Goal: Find specific page/section: Find specific page/section

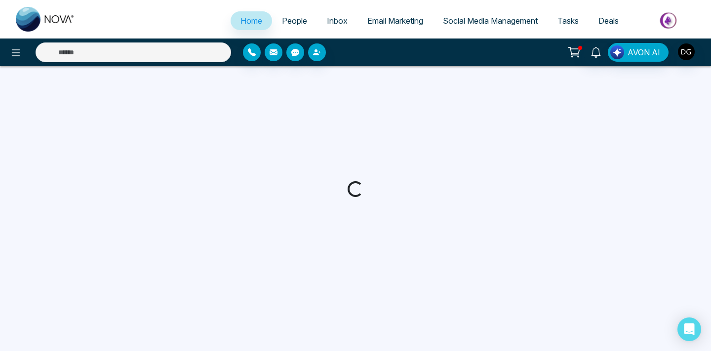
select select "*"
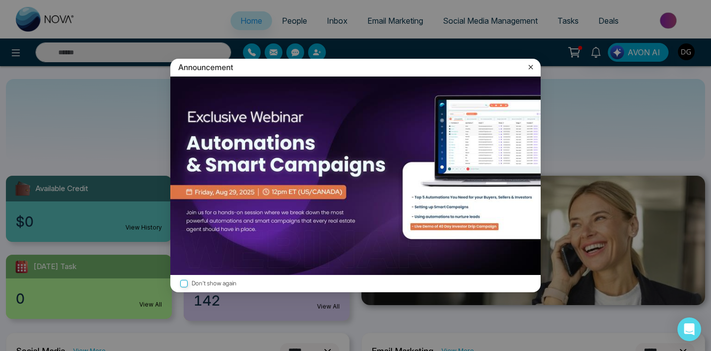
click at [532, 69] on icon at bounding box center [531, 67] width 10 height 10
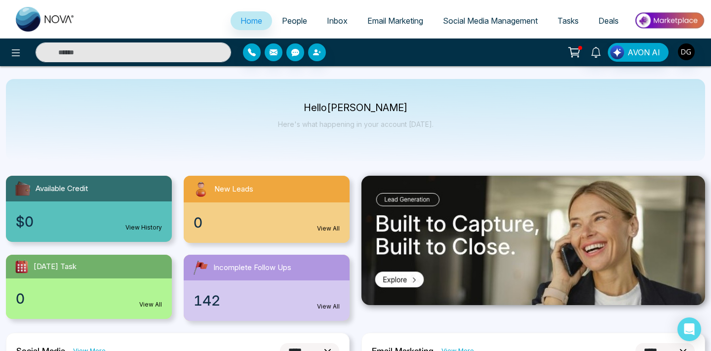
click at [285, 27] on link "People" at bounding box center [294, 20] width 45 height 19
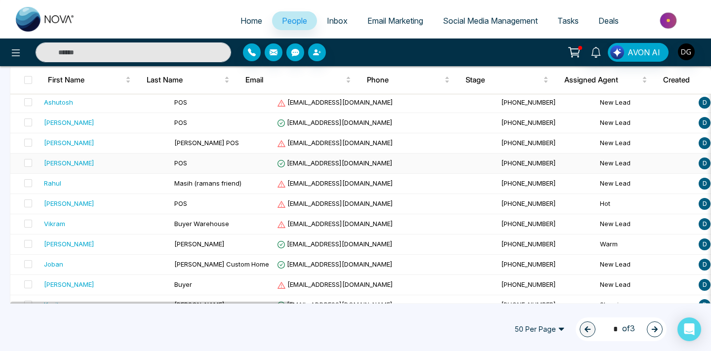
scroll to position [175, 0]
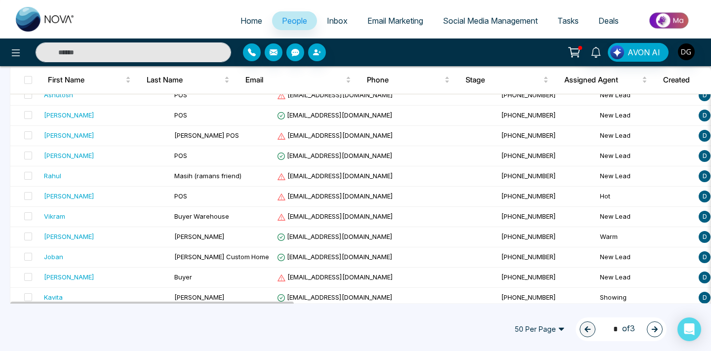
click at [241, 22] on span "Home" at bounding box center [252, 21] width 22 height 10
select select "*"
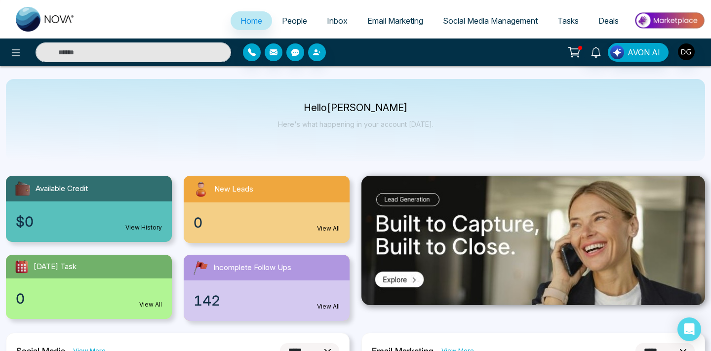
click at [284, 19] on span "People" at bounding box center [294, 21] width 25 height 10
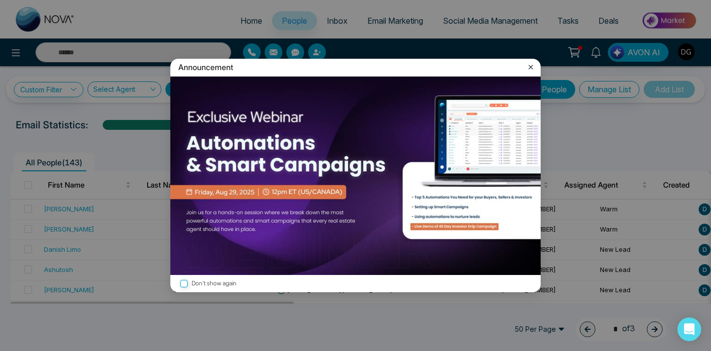
click at [530, 63] on icon at bounding box center [531, 67] width 10 height 10
